Goal: Information Seeking & Learning: Find specific fact

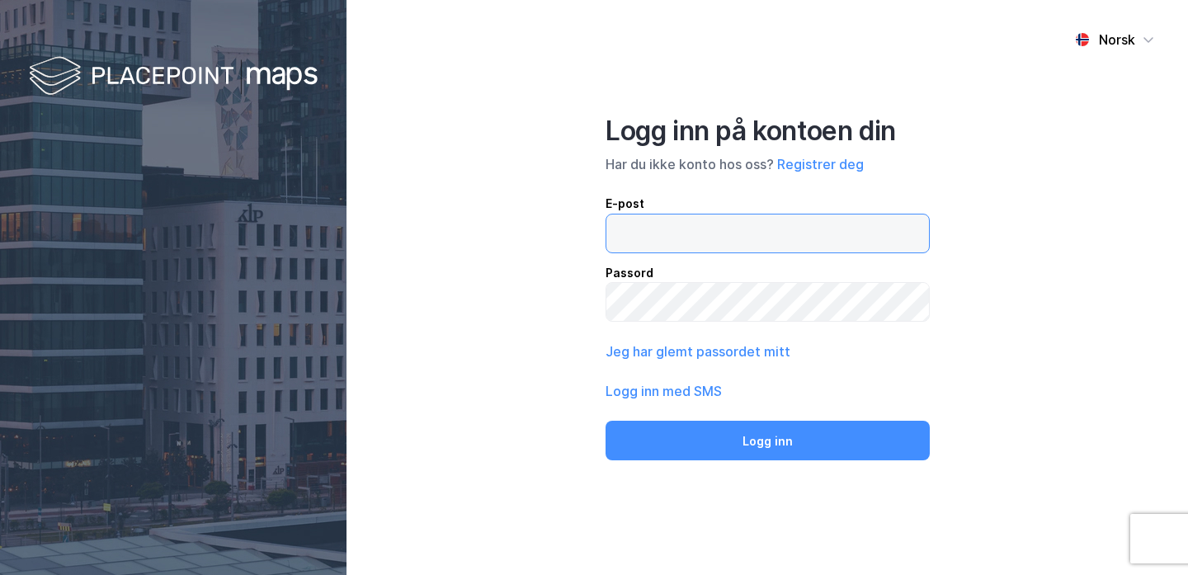
type input "[PERSON_NAME][EMAIL_ADDRESS][DOMAIN_NAME]"
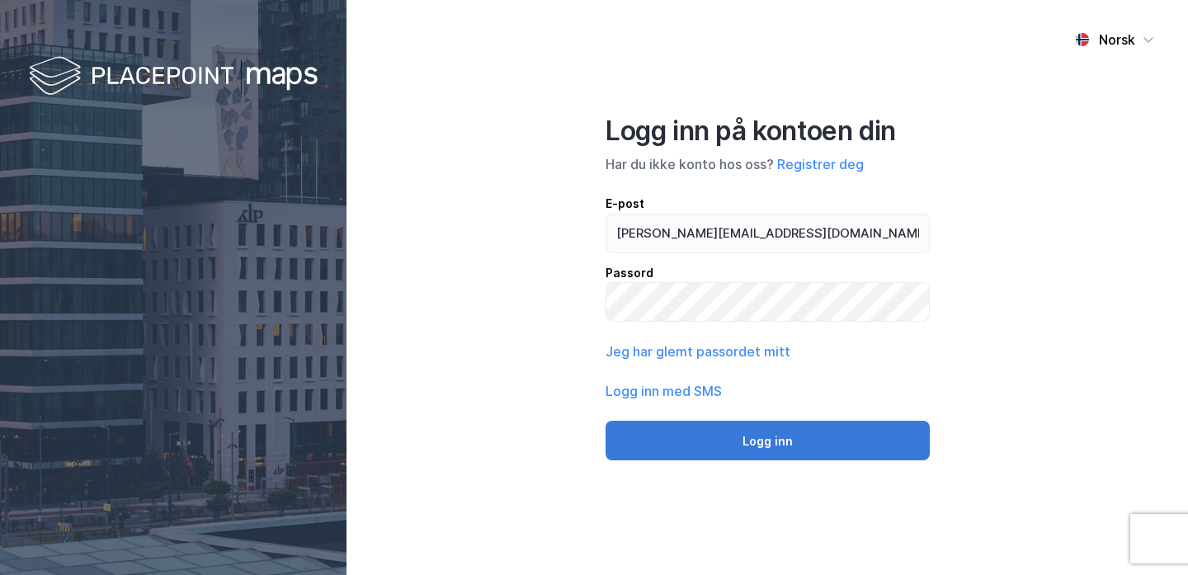
click at [710, 447] on button "Logg inn" at bounding box center [767, 441] width 324 height 40
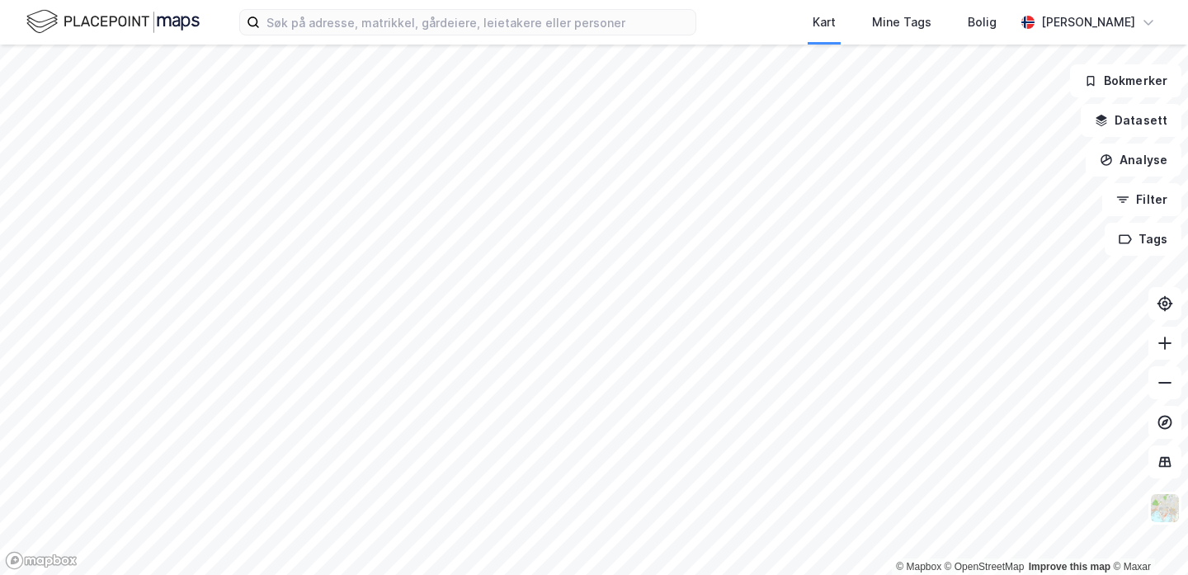
click at [411, 41] on div "Kart Mine Tags [PERSON_NAME] [PERSON_NAME]" at bounding box center [594, 22] width 1188 height 45
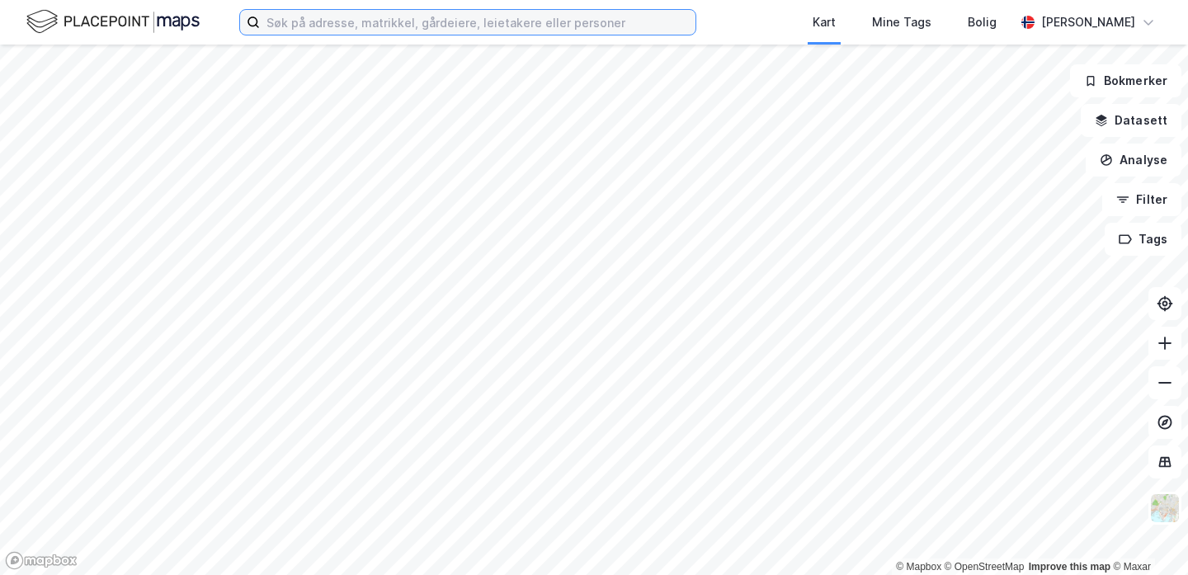
click at [405, 30] on input at bounding box center [477, 22] width 435 height 25
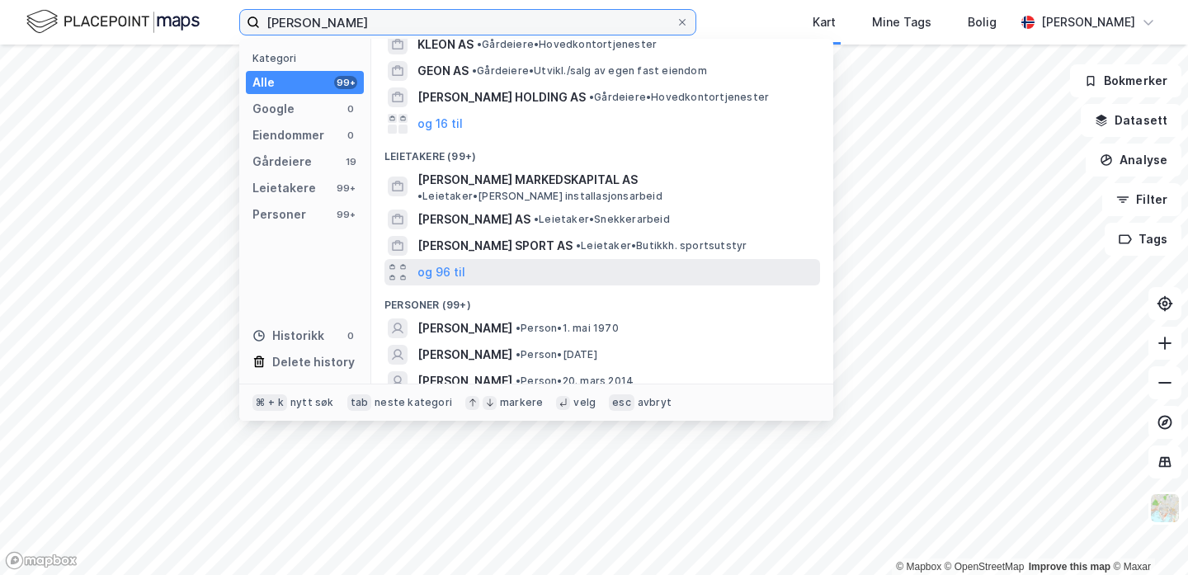
scroll to position [42, 0]
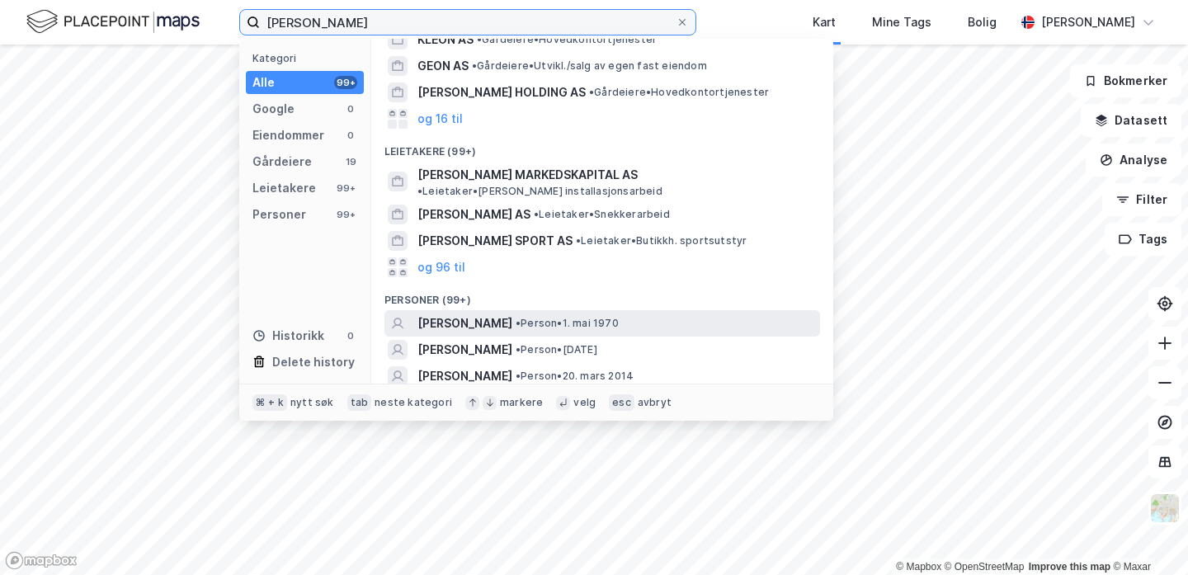
type input "[PERSON_NAME]"
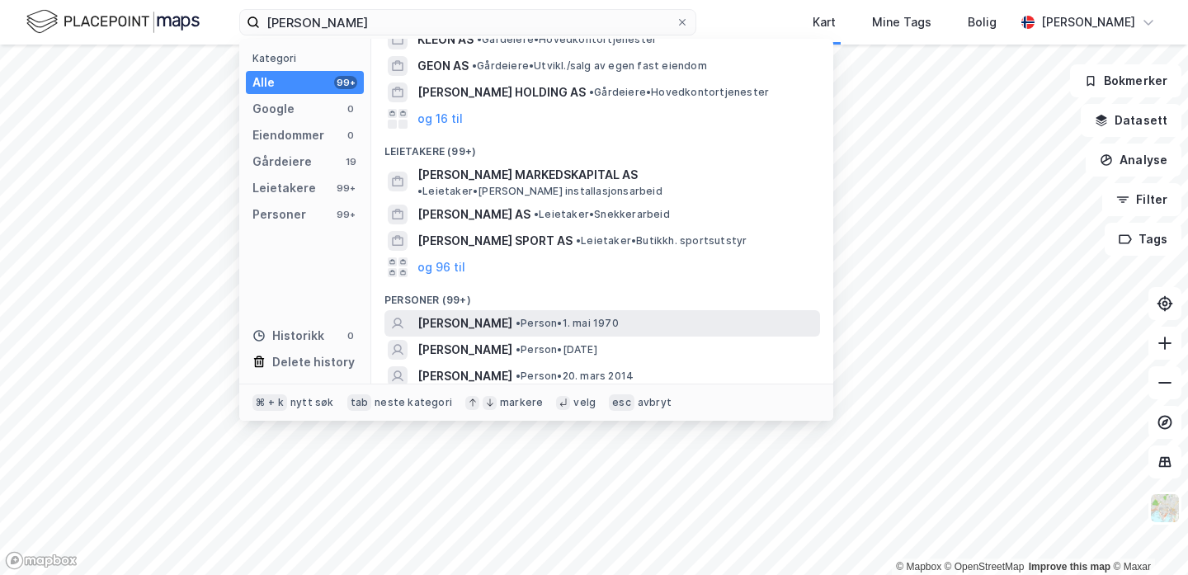
click at [475, 313] on span "[PERSON_NAME]" at bounding box center [464, 323] width 95 height 20
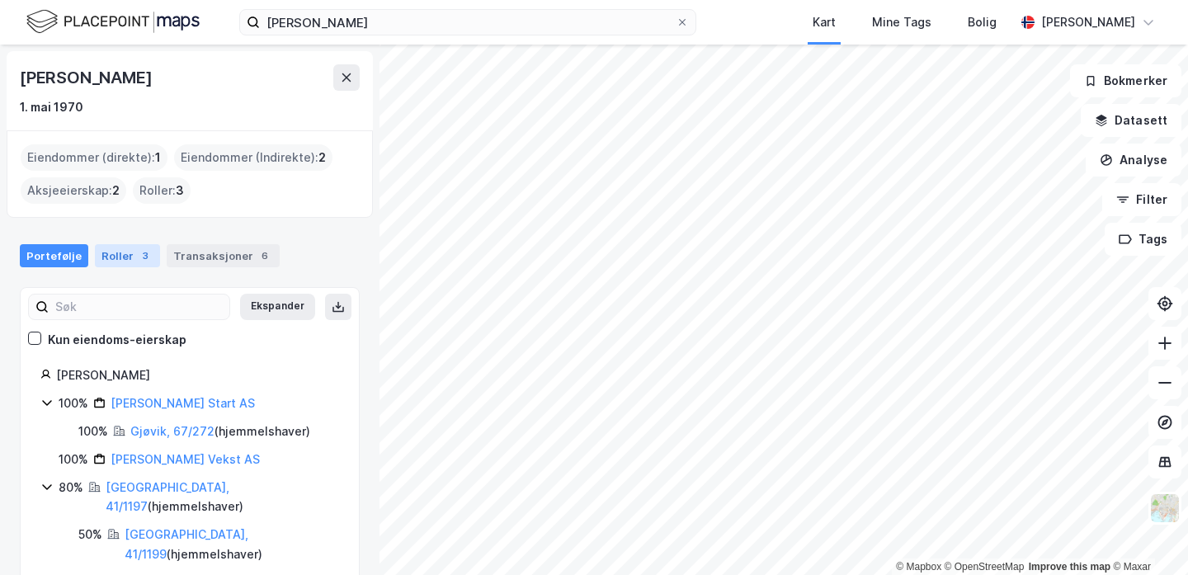
click at [111, 250] on div "Roller 3" at bounding box center [127, 255] width 65 height 23
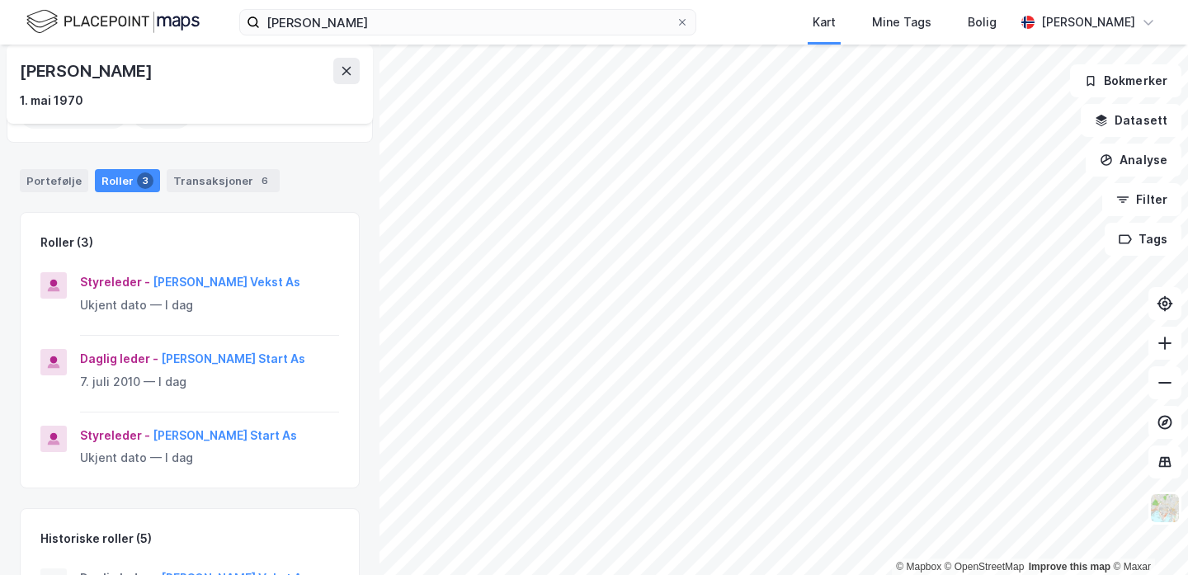
scroll to position [76, 0]
click at [60, 184] on div "Portefølje" at bounding box center [54, 179] width 68 height 23
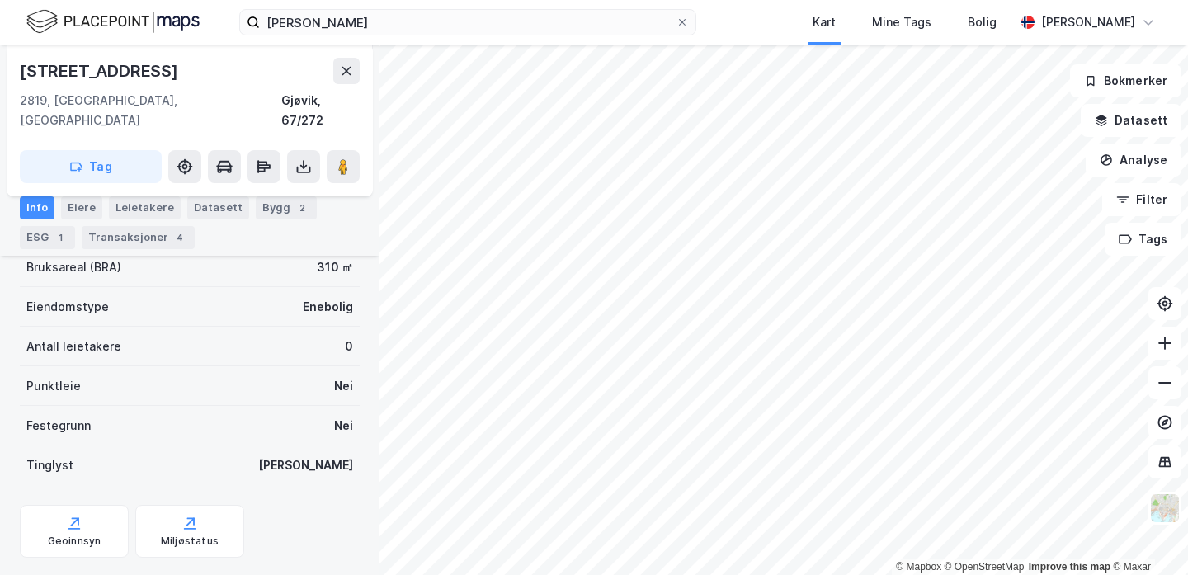
scroll to position [375, 0]
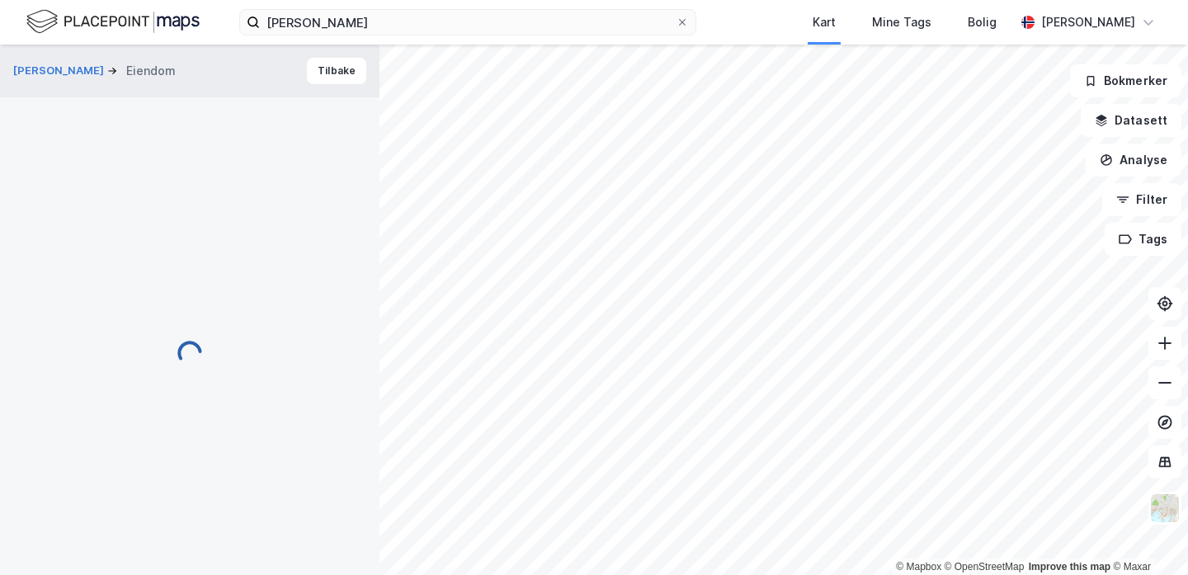
scroll to position [2, 0]
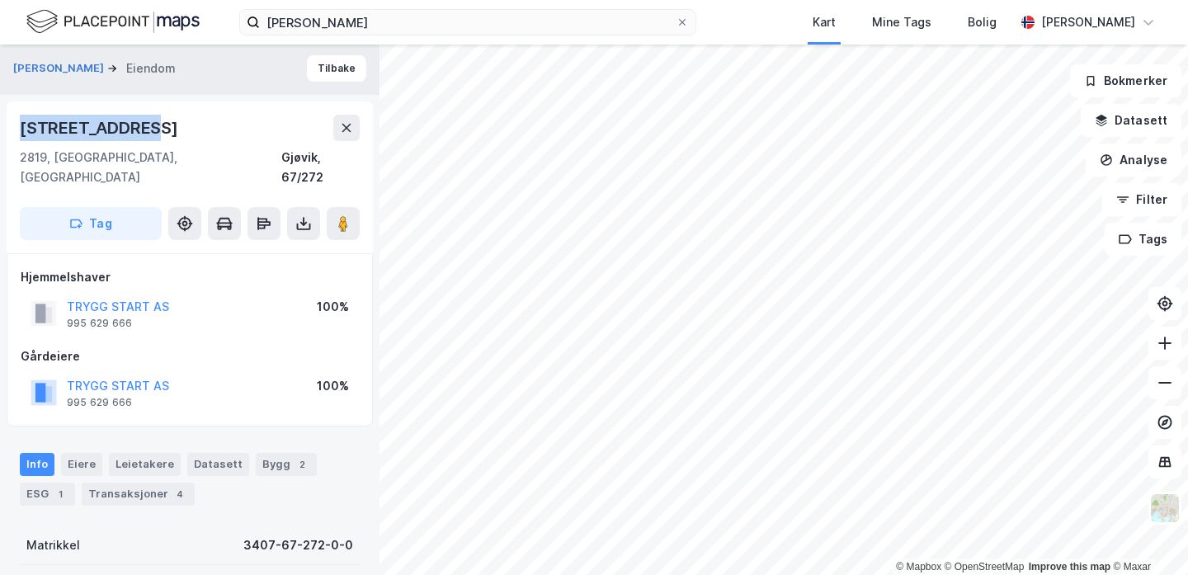
drag, startPoint x: 155, startPoint y: 134, endPoint x: 6, endPoint y: 135, distance: 149.3
click at [7, 135] on div "[STREET_ADDRESS]" at bounding box center [190, 177] width 366 height 152
copy div "[STREET_ADDRESS]"
